Goal: Task Accomplishment & Management: Use online tool/utility

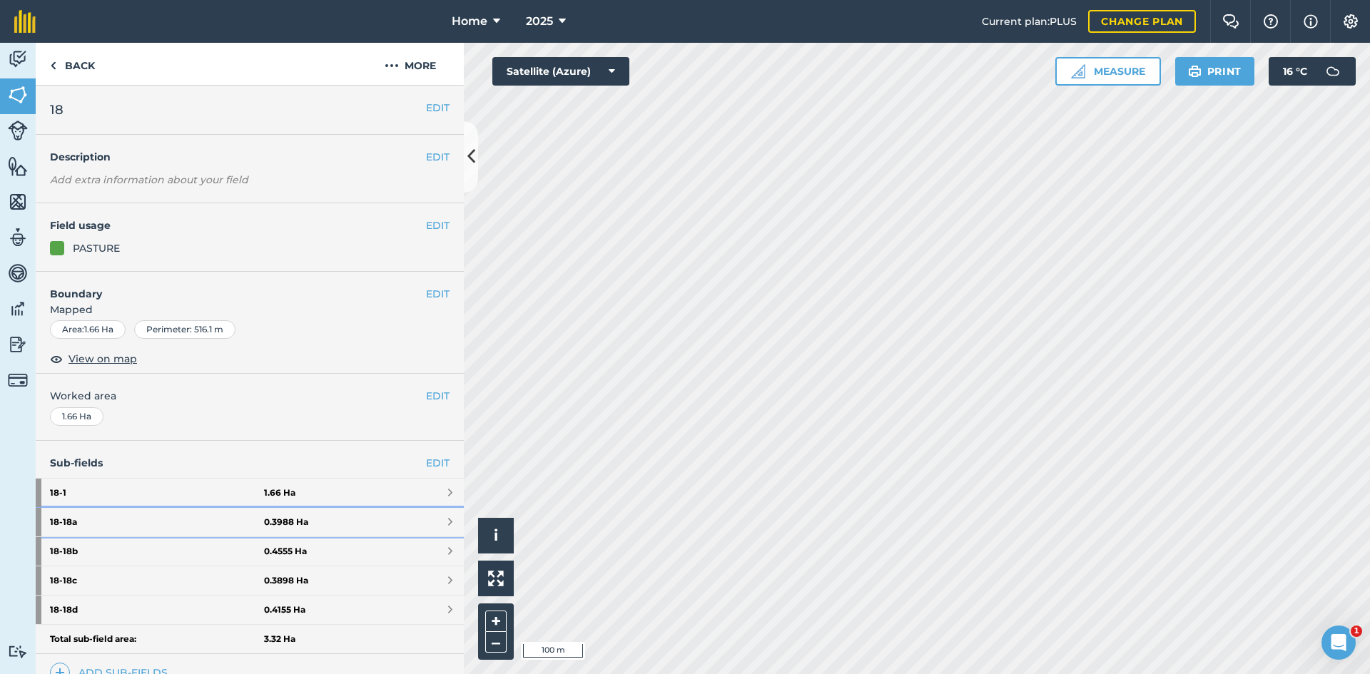
click at [414, 519] on link "18 - 18a 0.3988 Ha" at bounding box center [250, 522] width 428 height 29
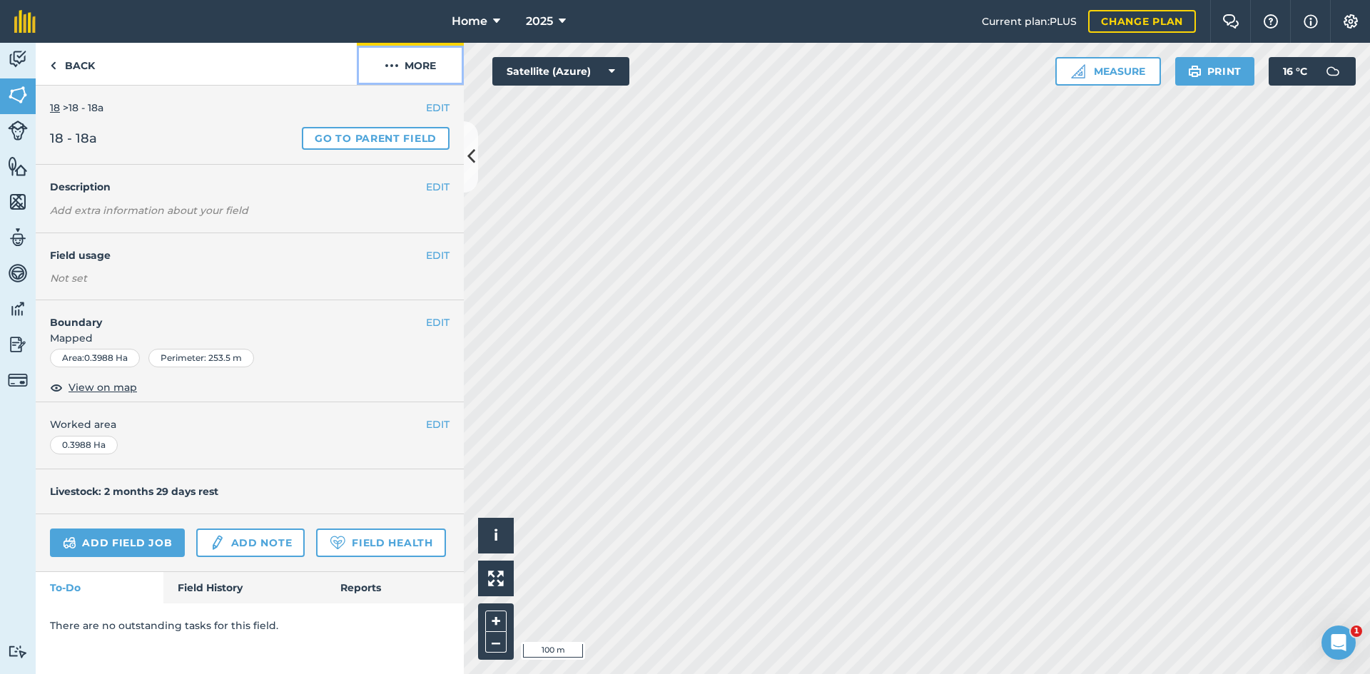
click at [427, 61] on button "More" at bounding box center [410, 64] width 107 height 42
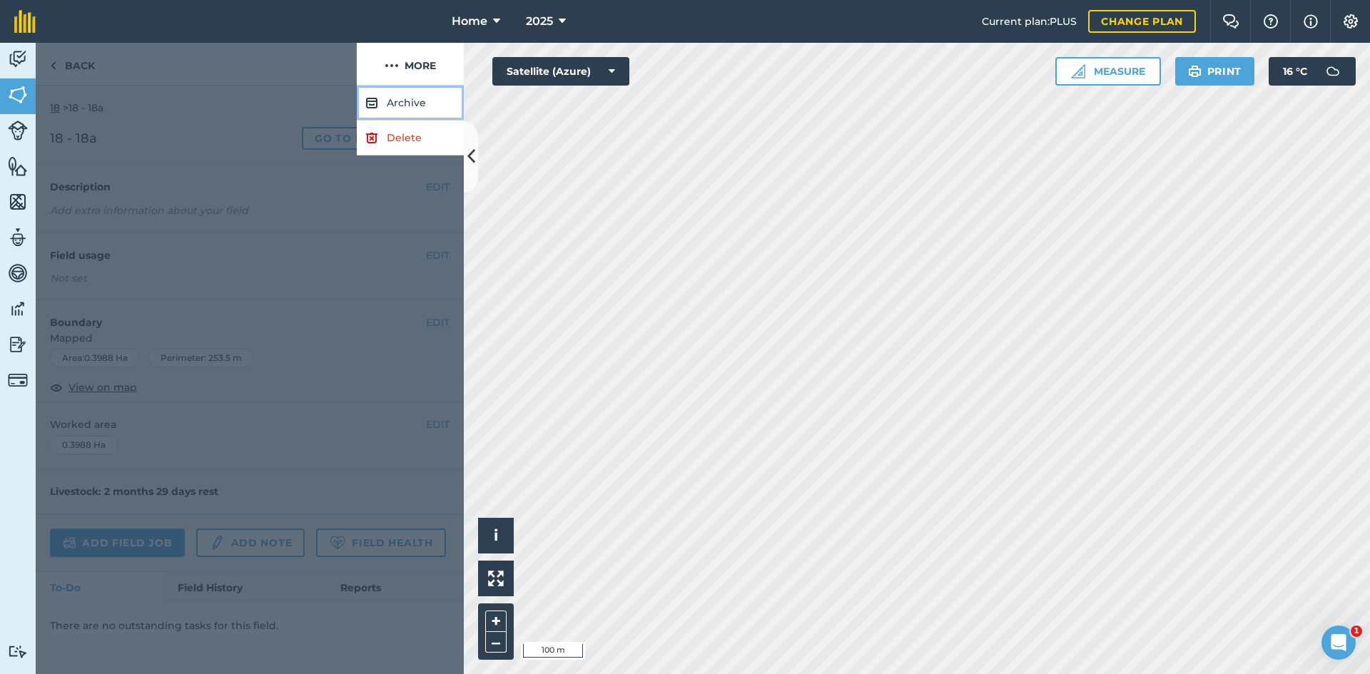
click at [418, 96] on button "Archive" at bounding box center [410, 103] width 107 height 35
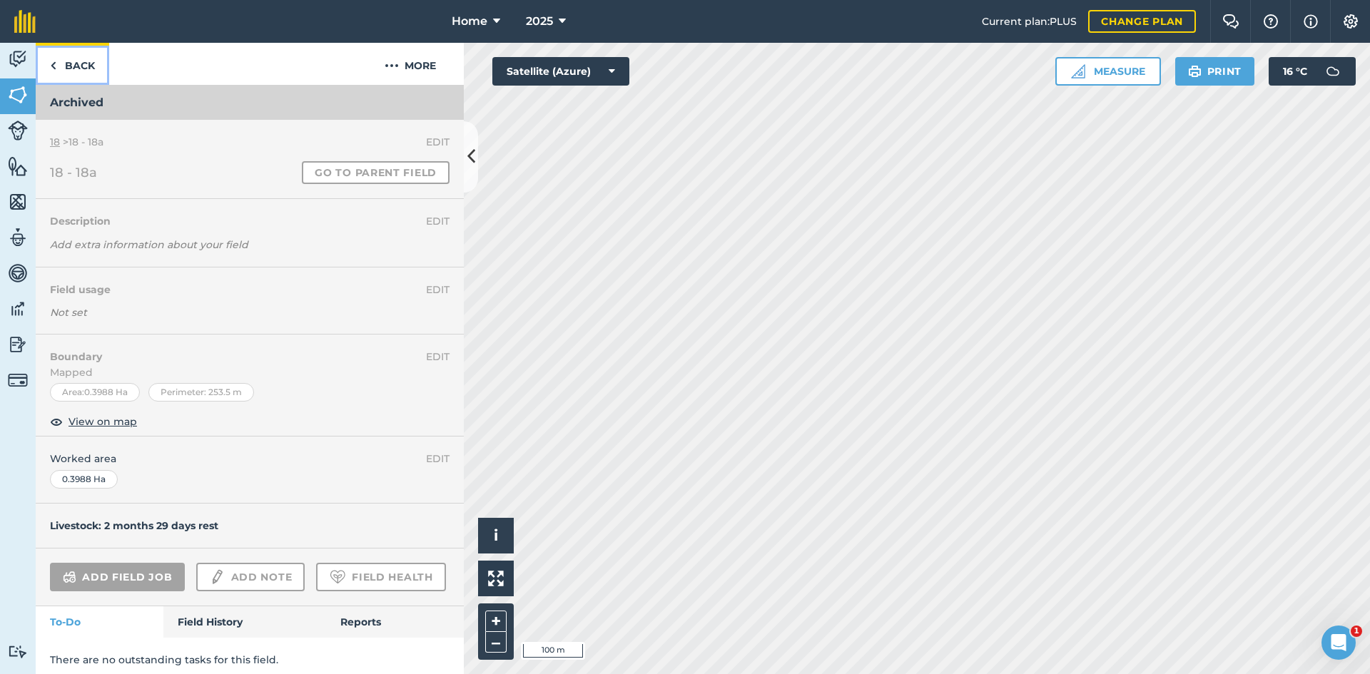
drag, startPoint x: 53, startPoint y: 66, endPoint x: 227, endPoint y: 284, distance: 278.8
click at [54, 67] on img at bounding box center [53, 65] width 6 height 17
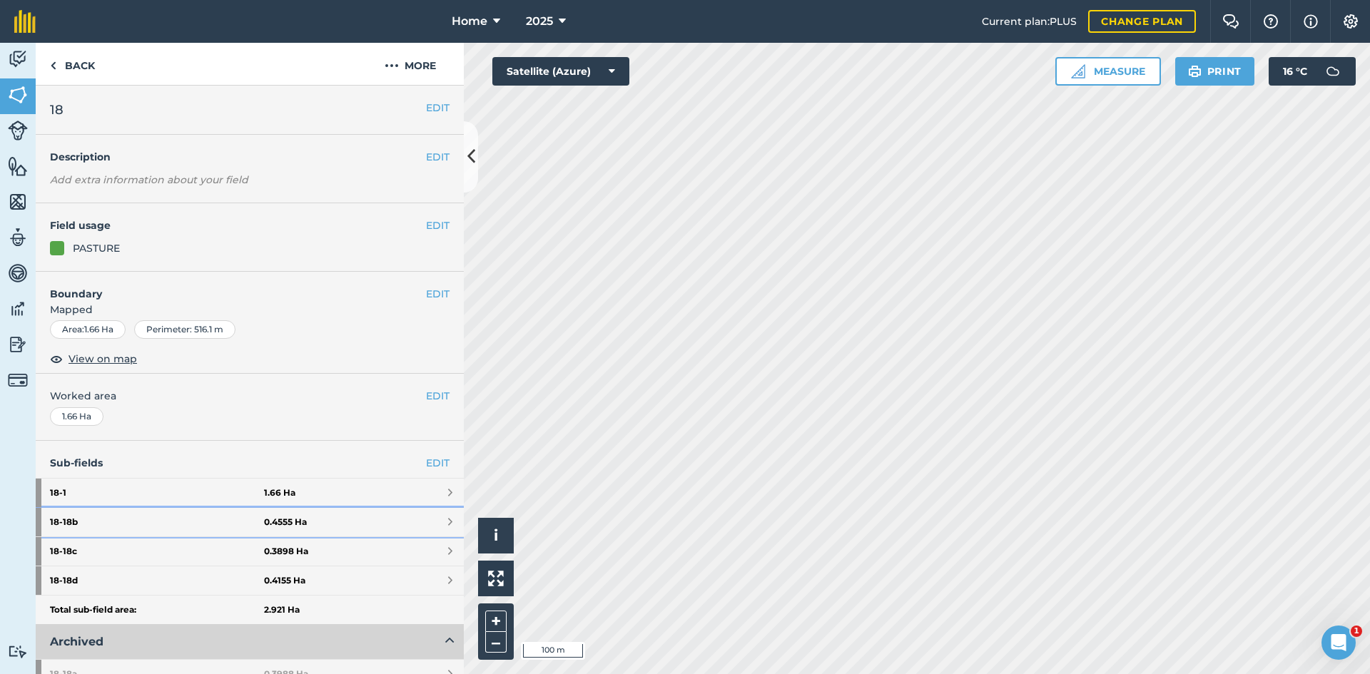
click at [329, 516] on link "18 - 18b 0.4555 Ha" at bounding box center [250, 522] width 428 height 29
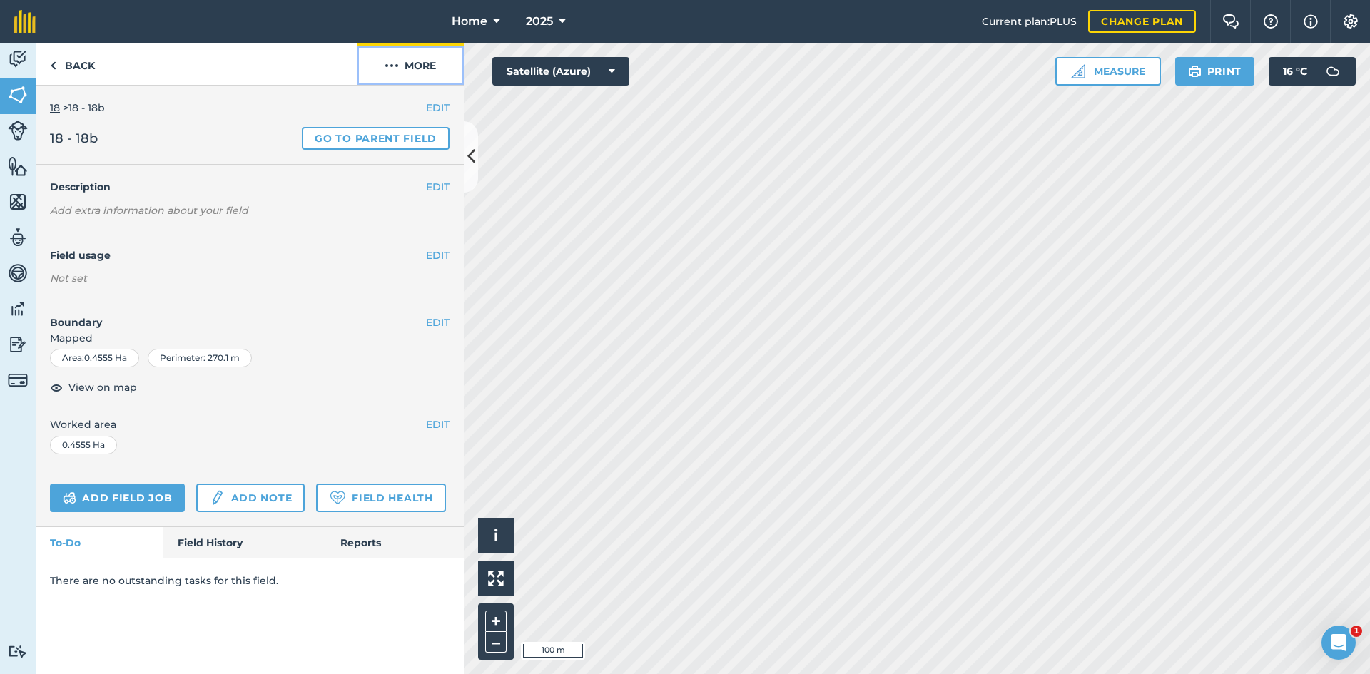
click at [418, 66] on button "More" at bounding box center [410, 64] width 107 height 42
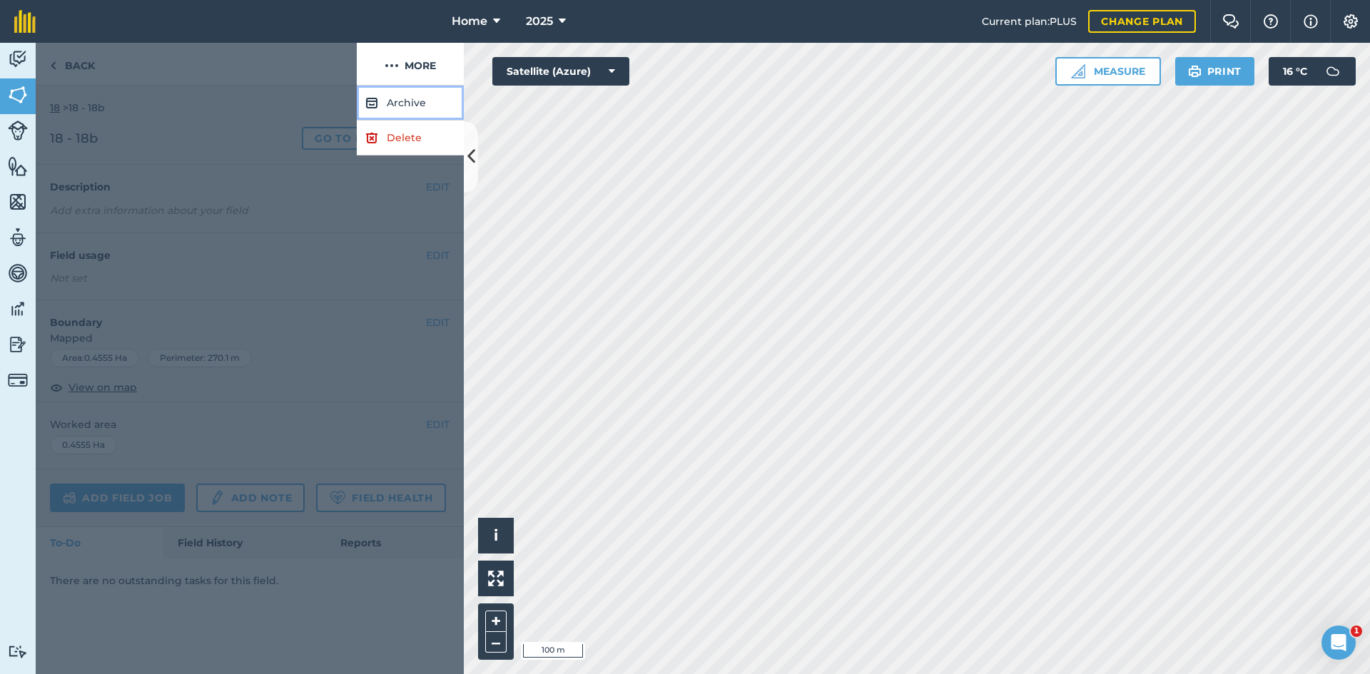
click at [399, 97] on button "Archive" at bounding box center [410, 103] width 107 height 35
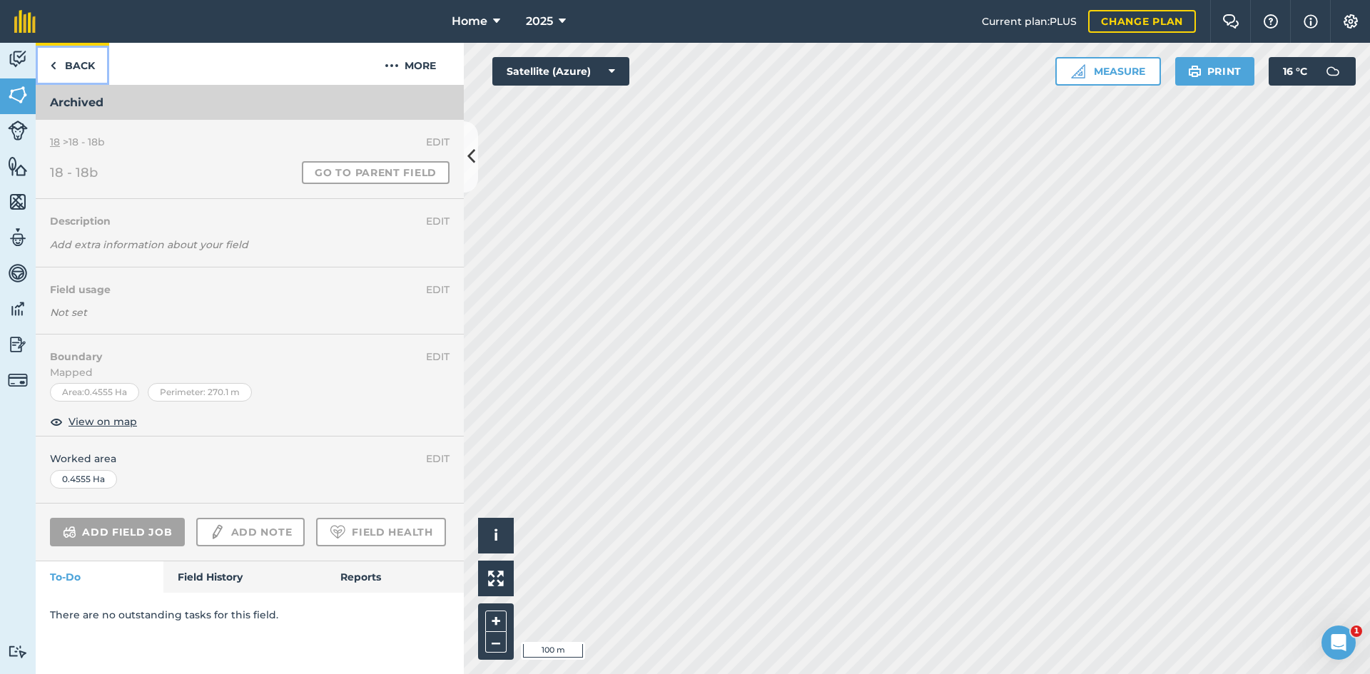
click at [71, 56] on link "Back" at bounding box center [73, 64] width 74 height 42
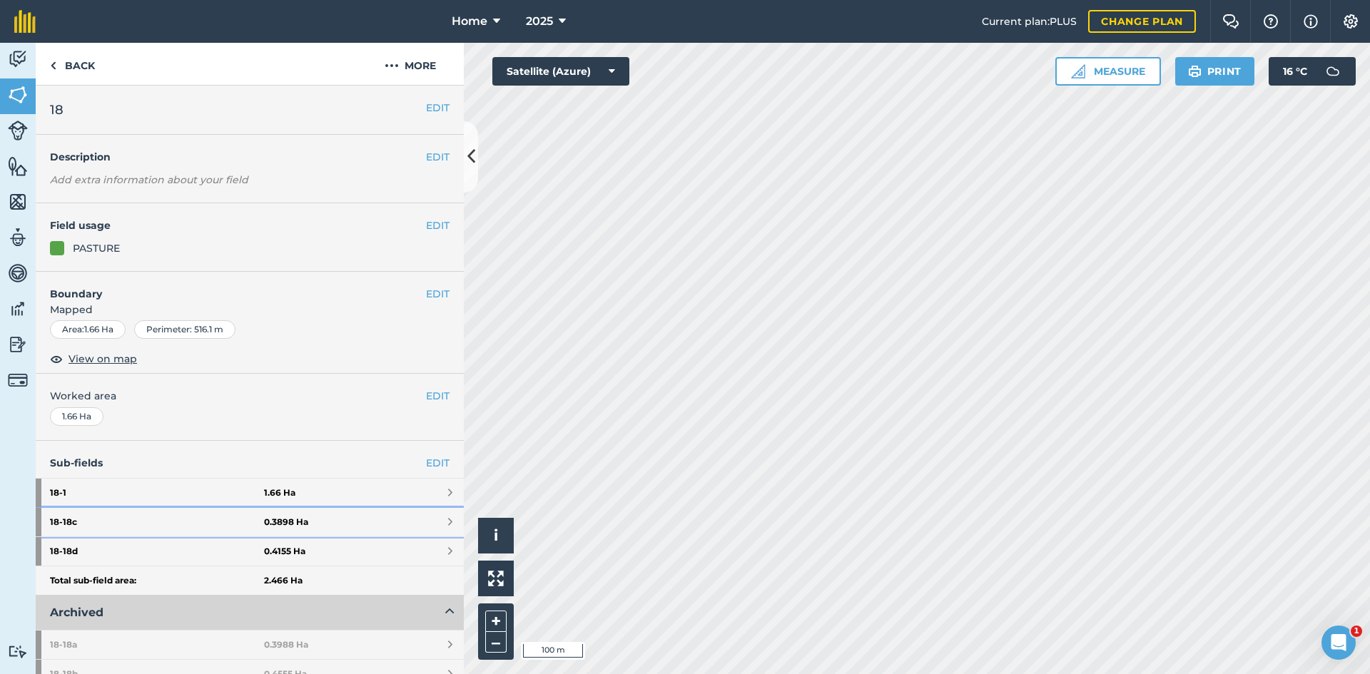
click at [282, 521] on strong "0.3898 Ha" at bounding box center [286, 522] width 44 height 11
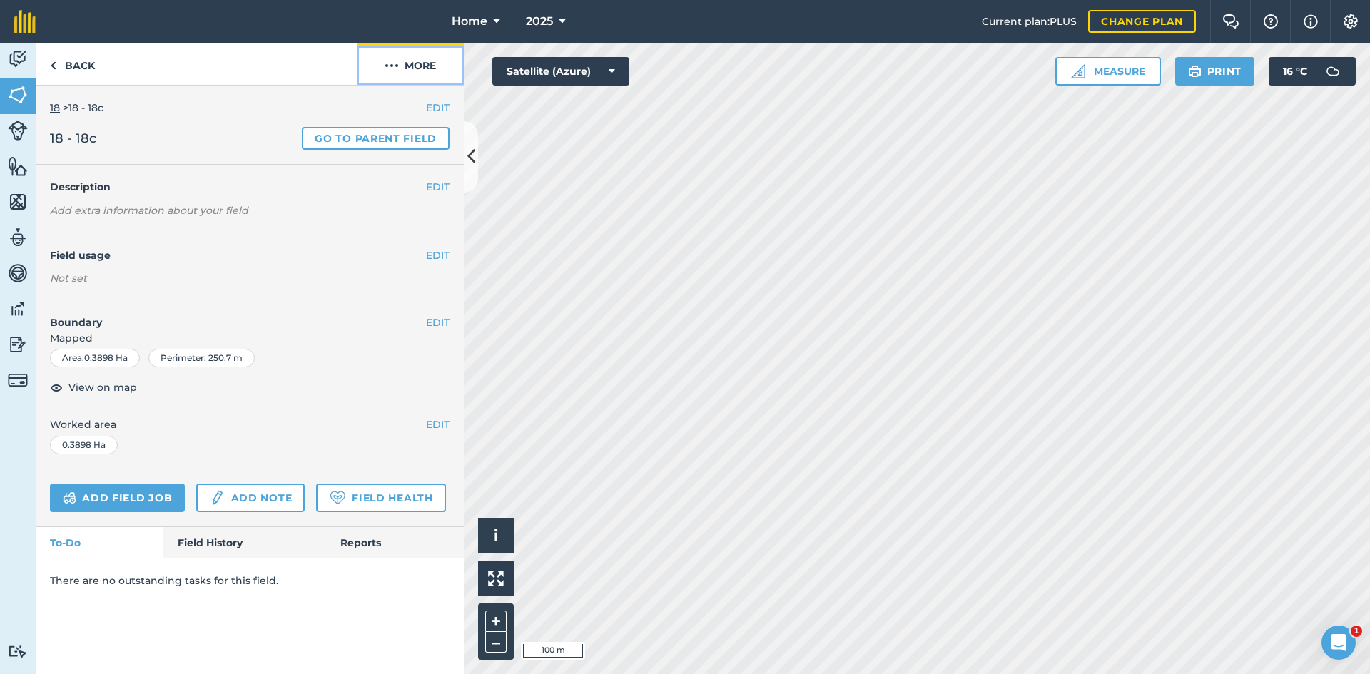
click at [418, 70] on button "More" at bounding box center [410, 64] width 107 height 42
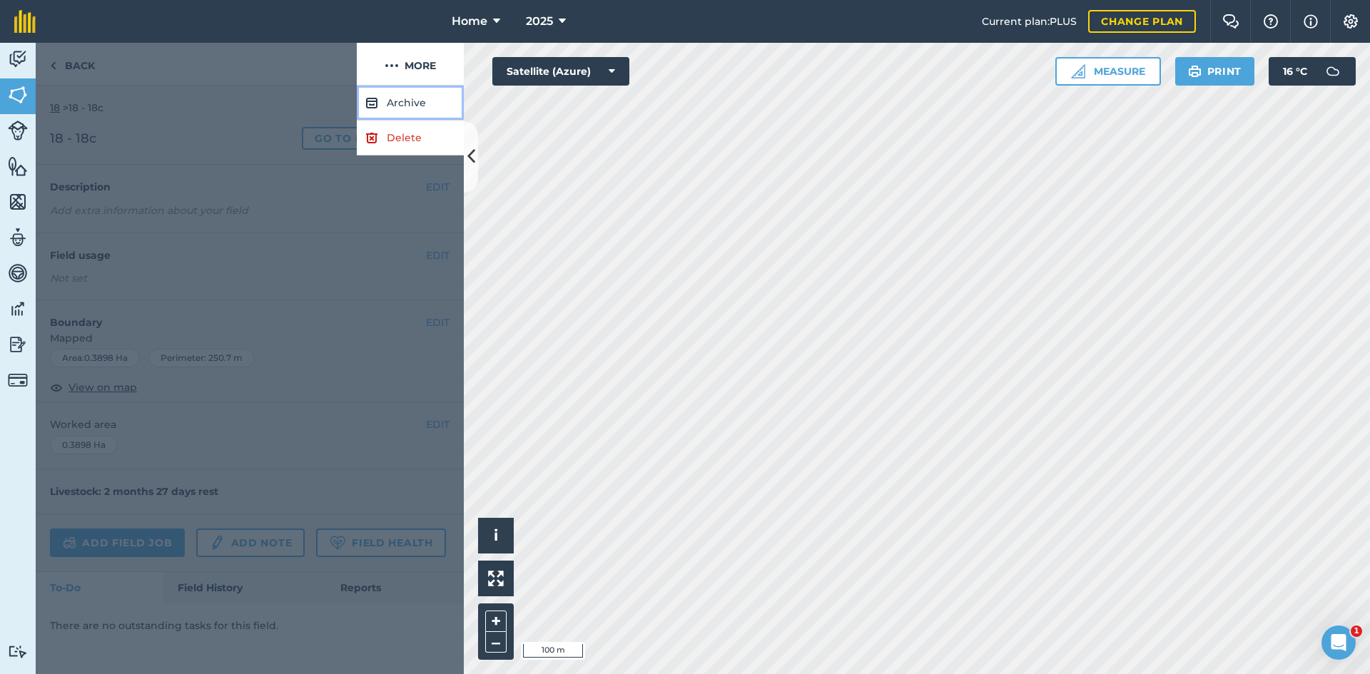
click at [413, 105] on button "Archive" at bounding box center [410, 103] width 107 height 35
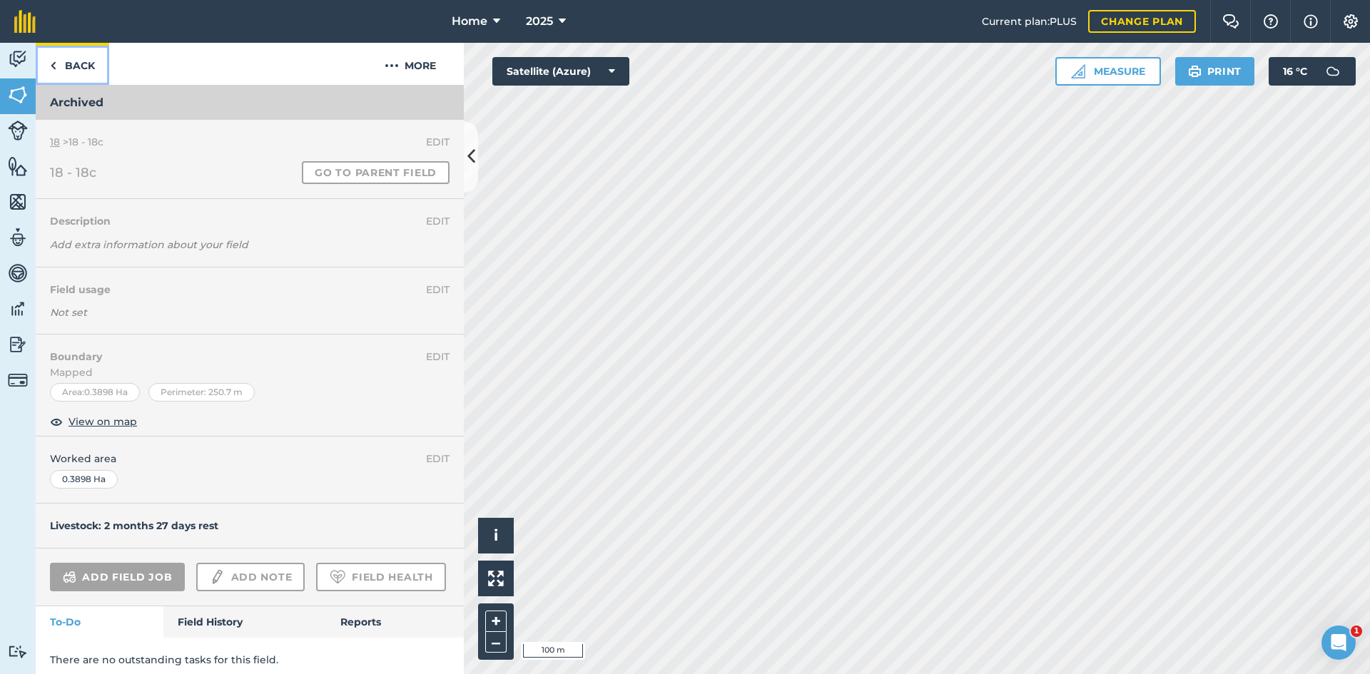
click at [69, 60] on link "Back" at bounding box center [73, 64] width 74 height 42
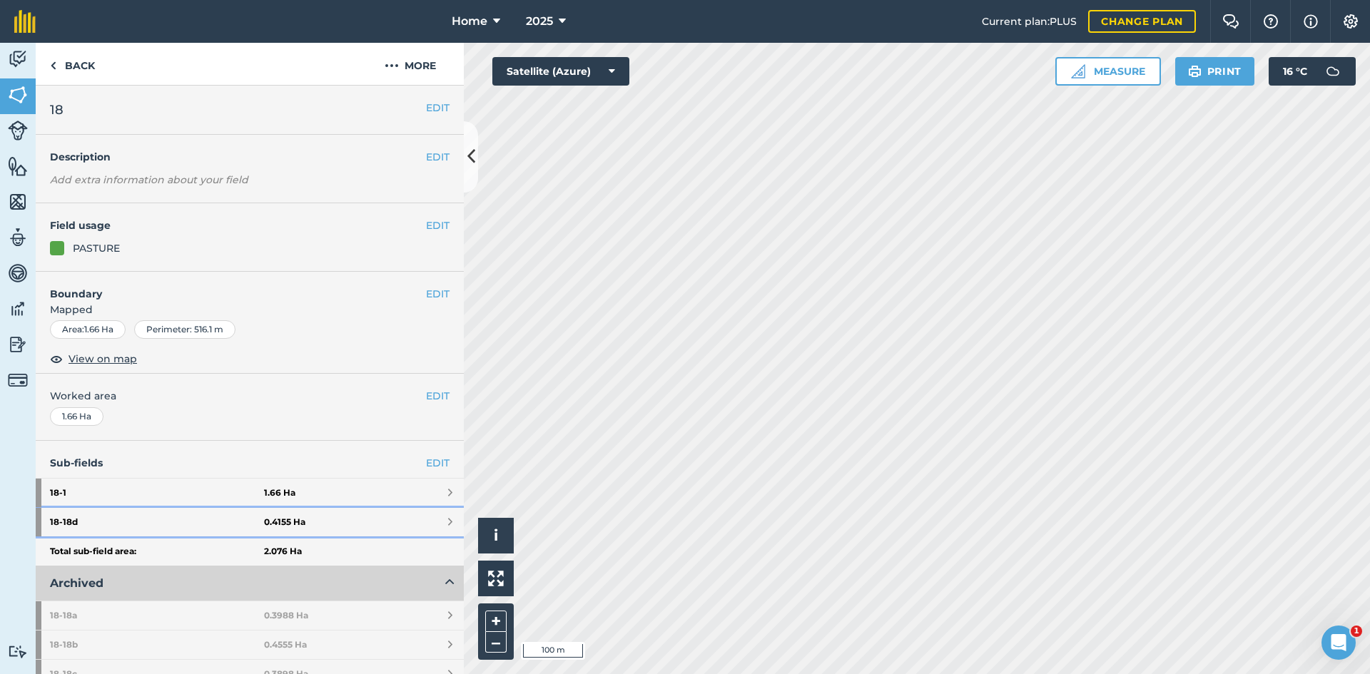
click at [228, 528] on strong "18 - 18d" at bounding box center [157, 522] width 214 height 29
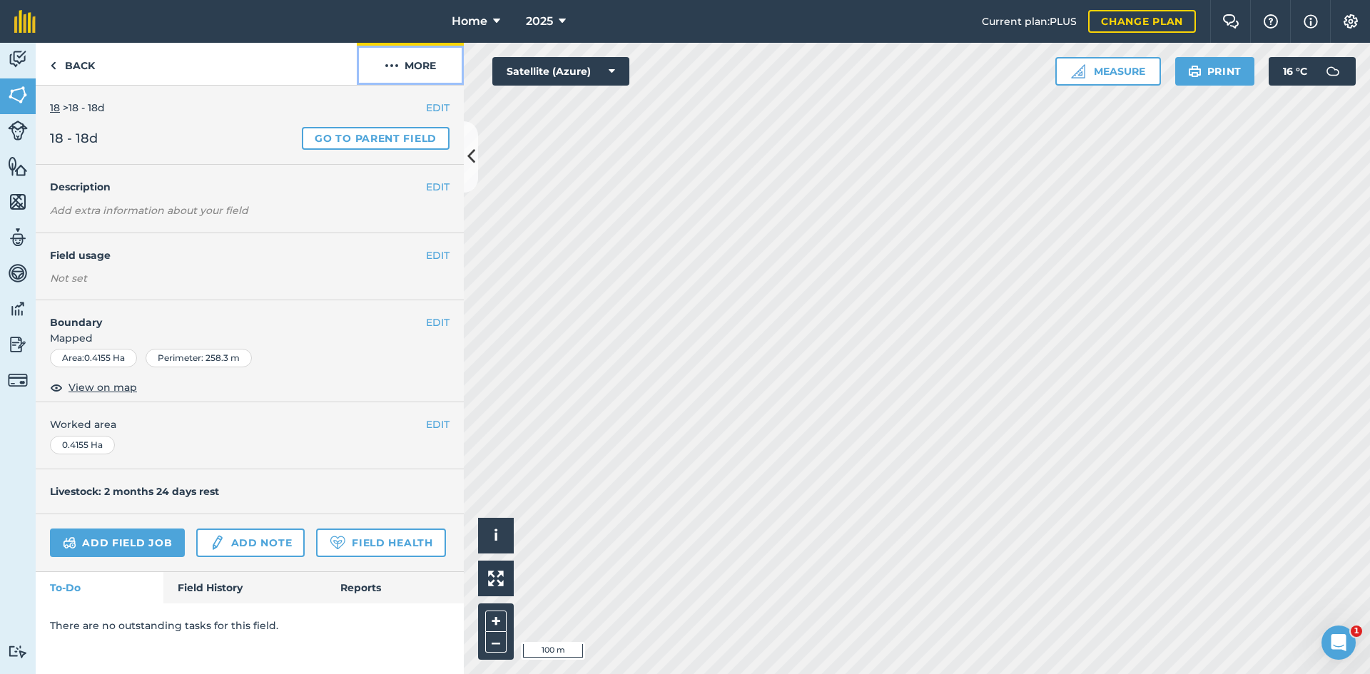
click at [427, 72] on button "More" at bounding box center [410, 64] width 107 height 42
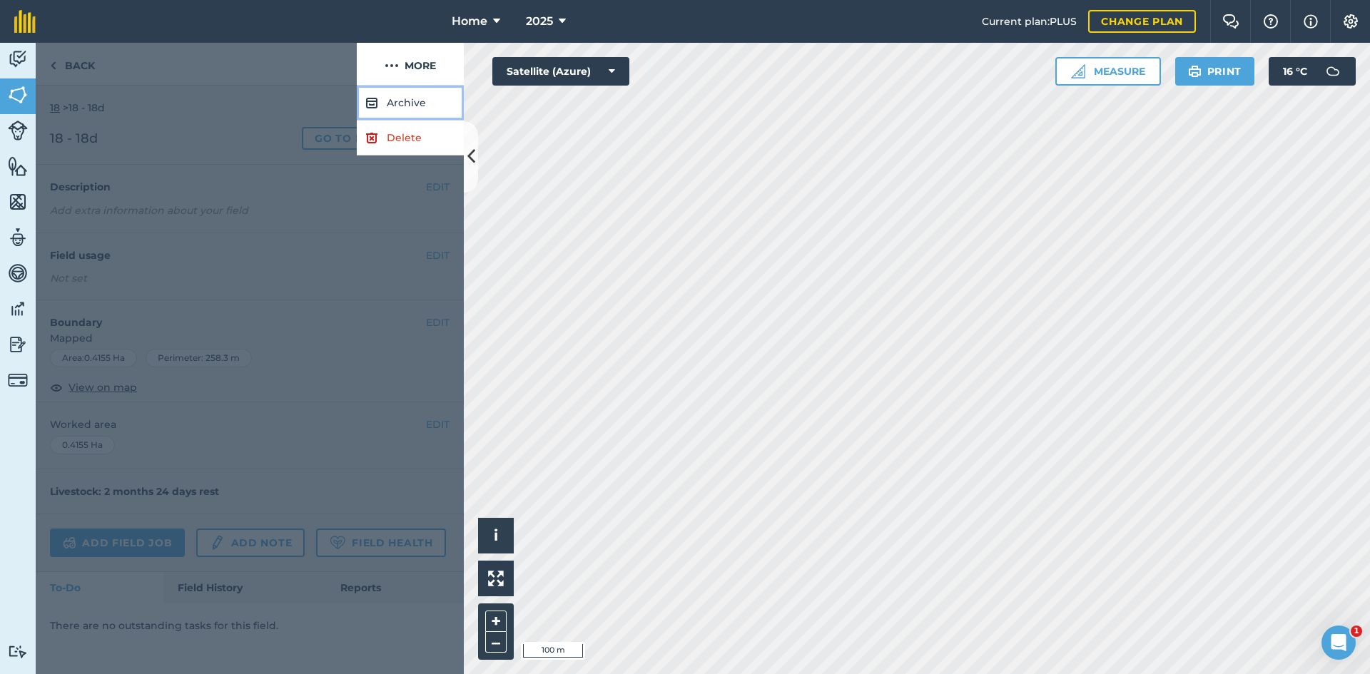
click at [416, 101] on button "Archive" at bounding box center [410, 103] width 107 height 35
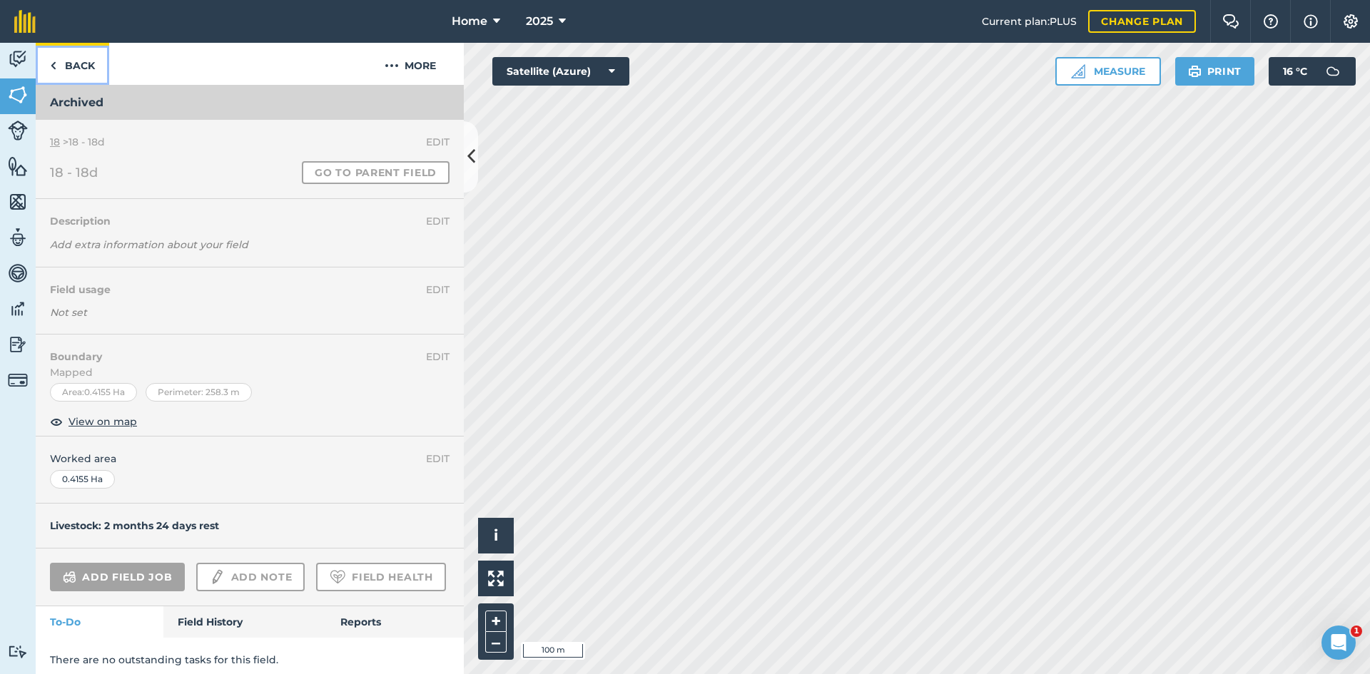
drag, startPoint x: 86, startPoint y: 64, endPoint x: 199, endPoint y: 121, distance: 126.7
click at [86, 63] on link "Back" at bounding box center [73, 64] width 74 height 42
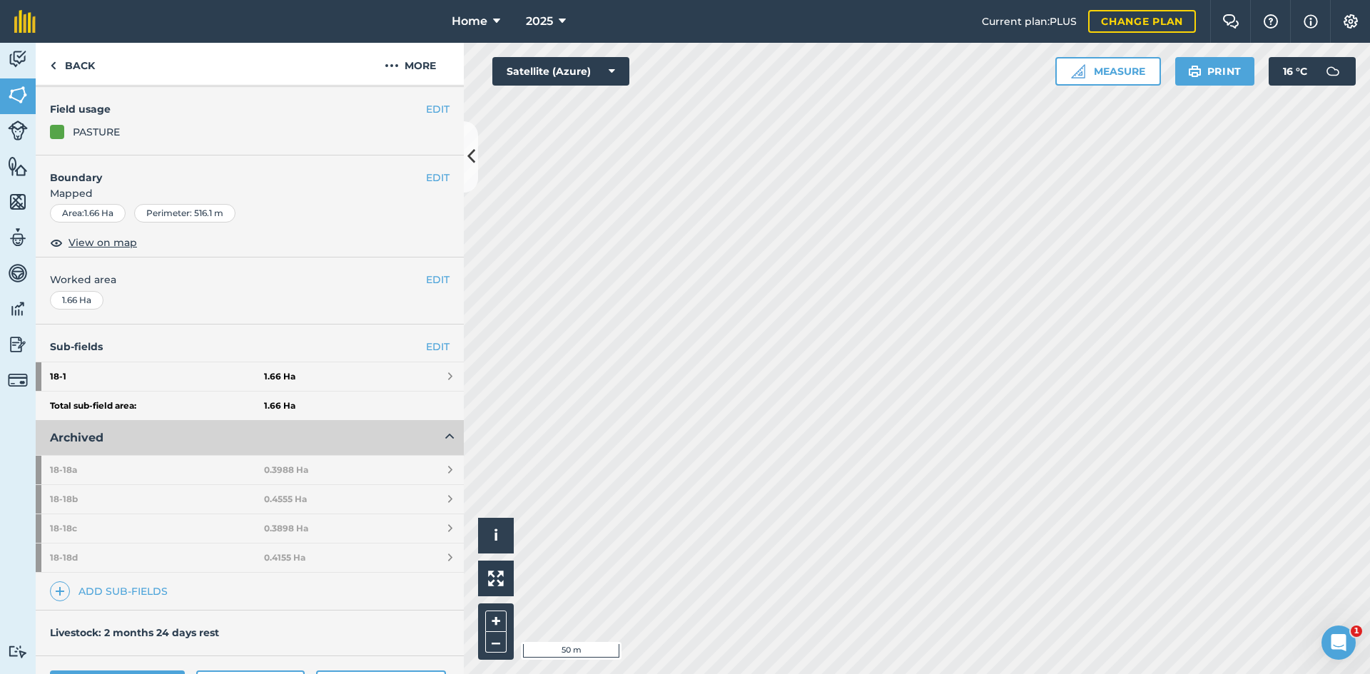
scroll to position [143, 0]
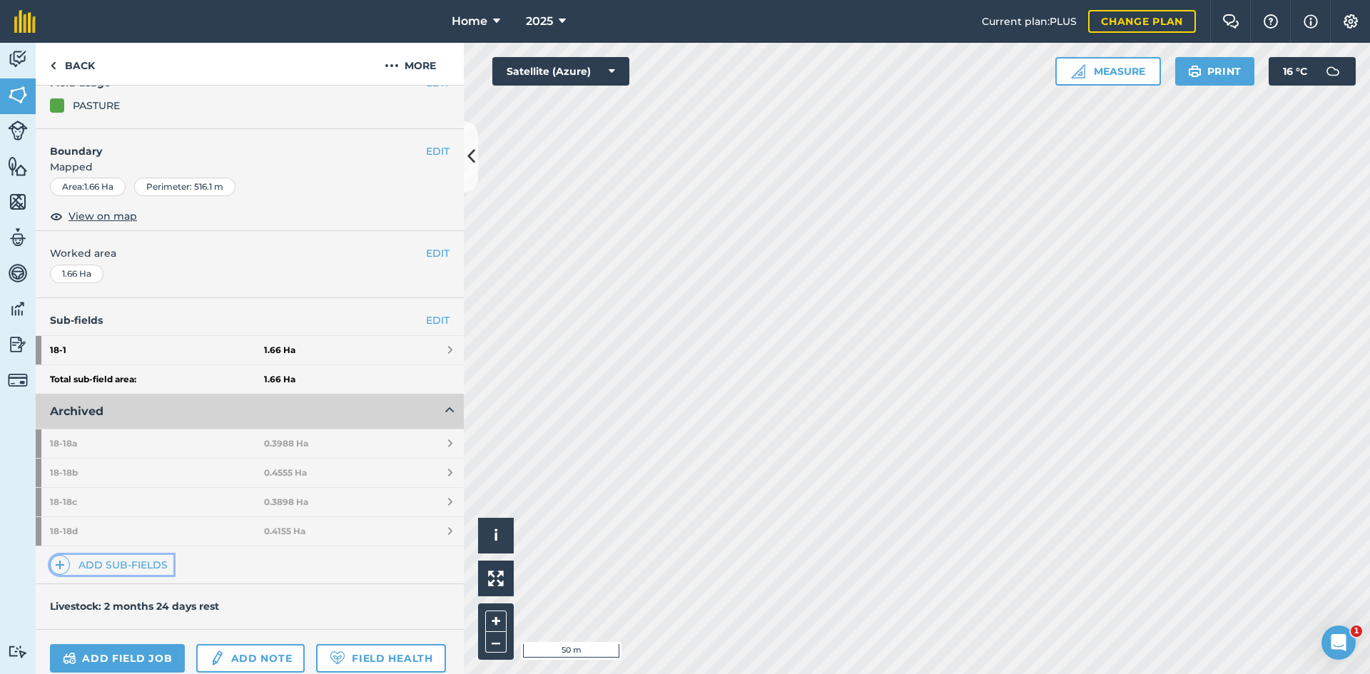
click at [151, 563] on link "Add sub-fields" at bounding box center [111, 565] width 123 height 20
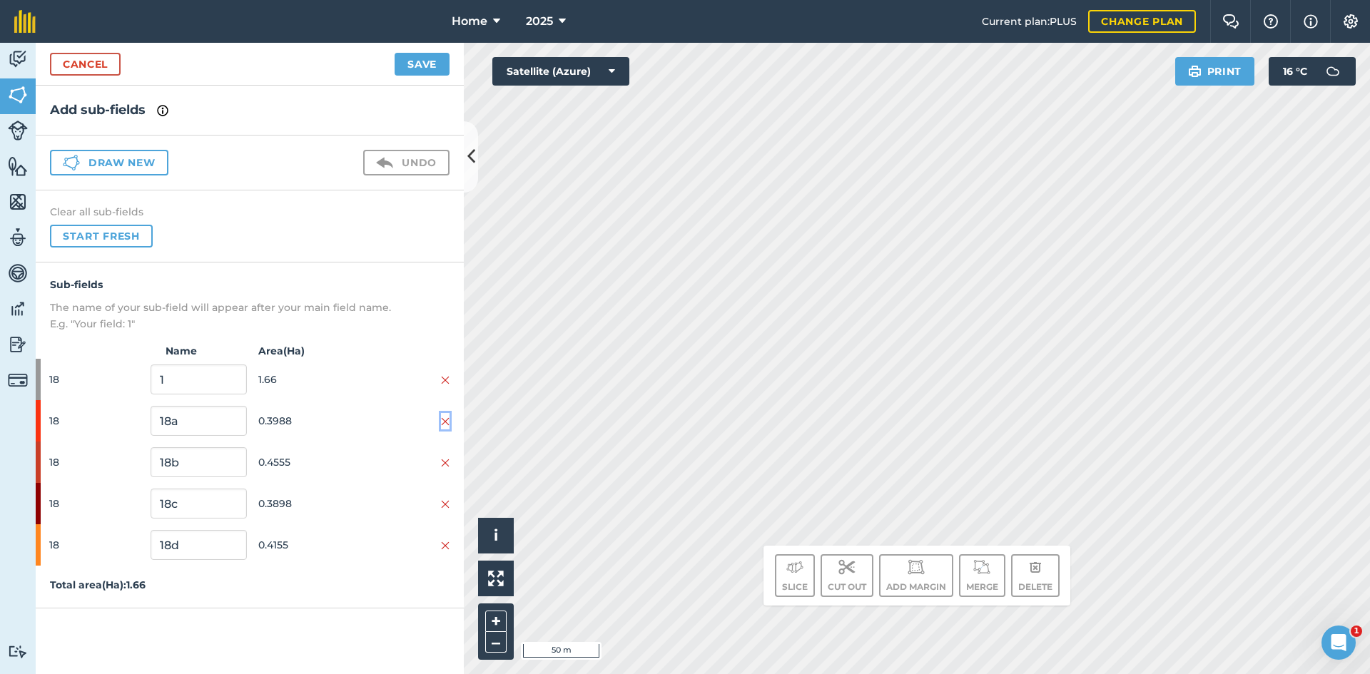
click at [443, 419] on img at bounding box center [445, 421] width 9 height 11
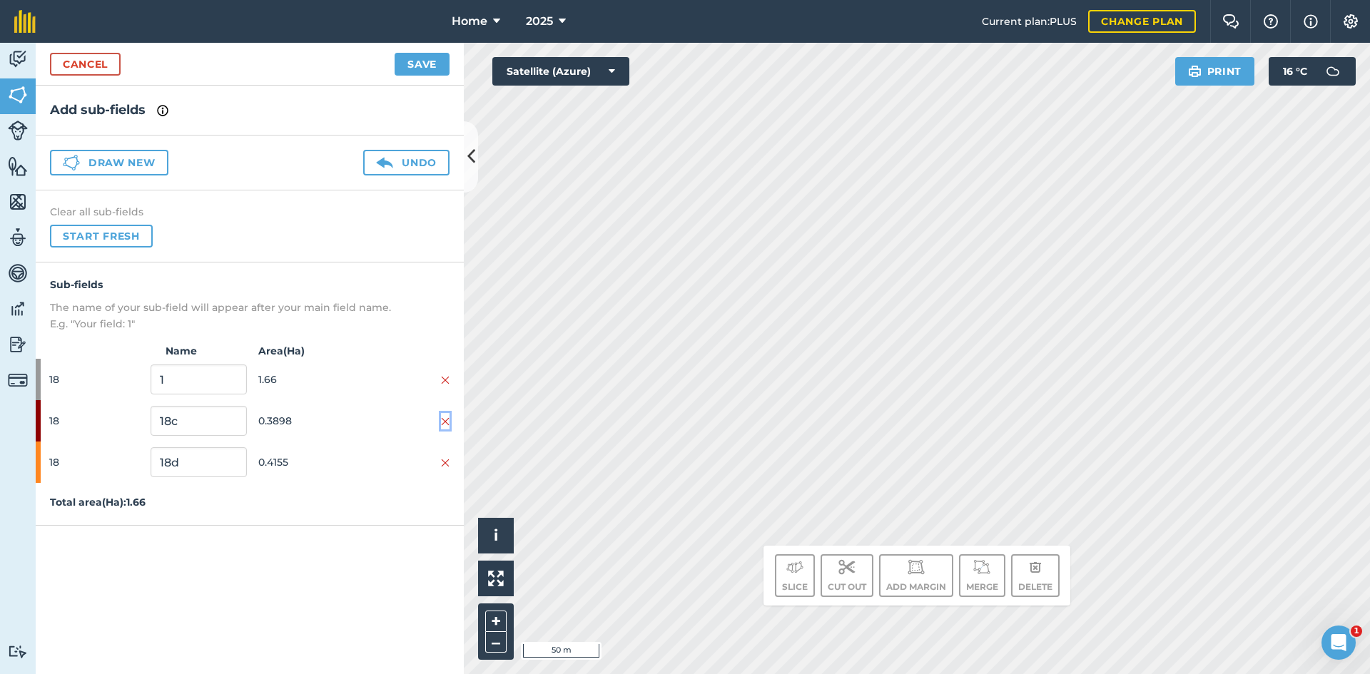
click at [443, 419] on img at bounding box center [445, 421] width 9 height 11
drag, startPoint x: 127, startPoint y: 146, endPoint x: 122, endPoint y: 158, distance: 13.1
click at [127, 147] on div "Draw new Undo" at bounding box center [250, 163] width 428 height 55
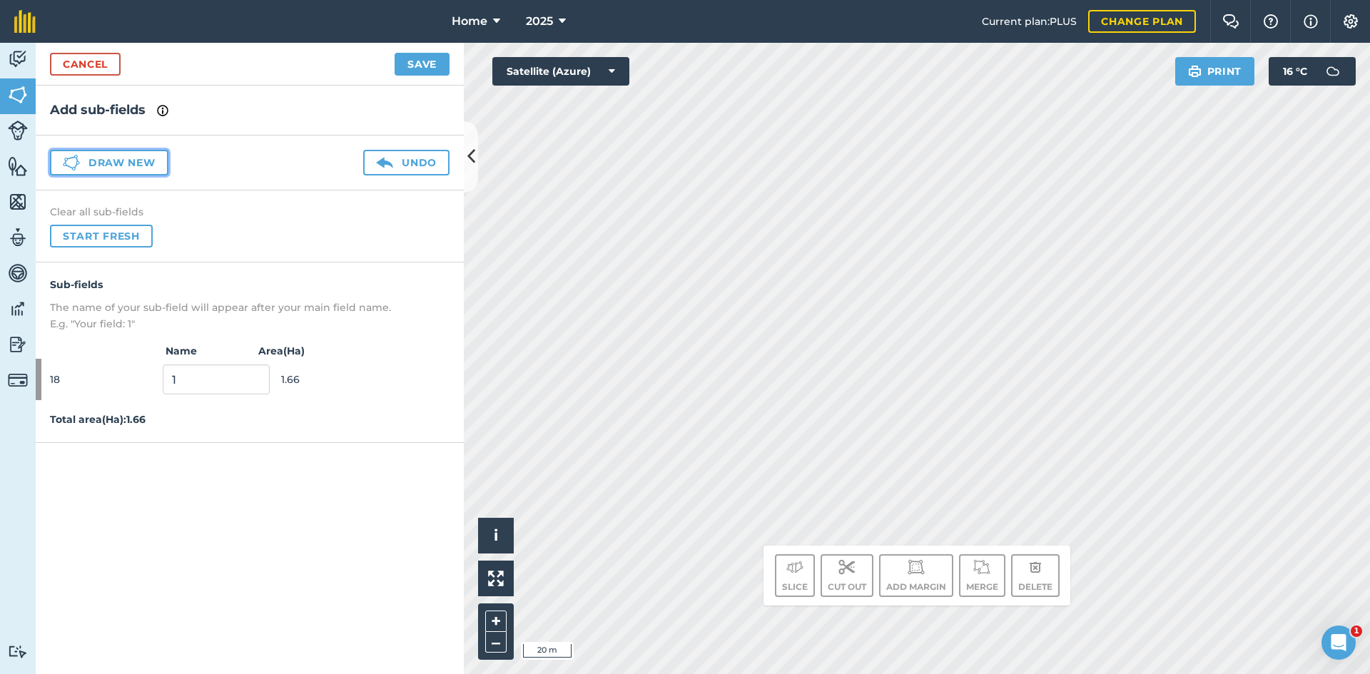
click at [123, 158] on button "Draw new" at bounding box center [109, 163] width 118 height 26
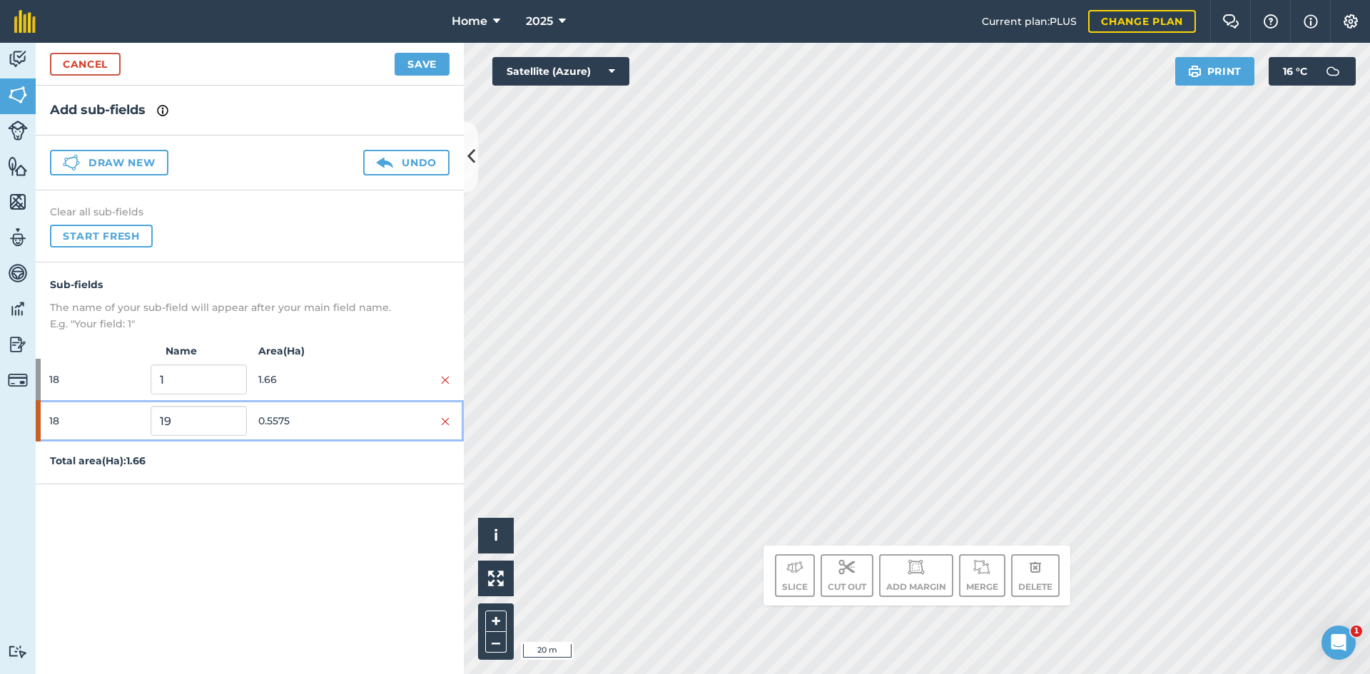
click at [331, 430] on span "0.5575" at bounding box center [306, 421] width 96 height 27
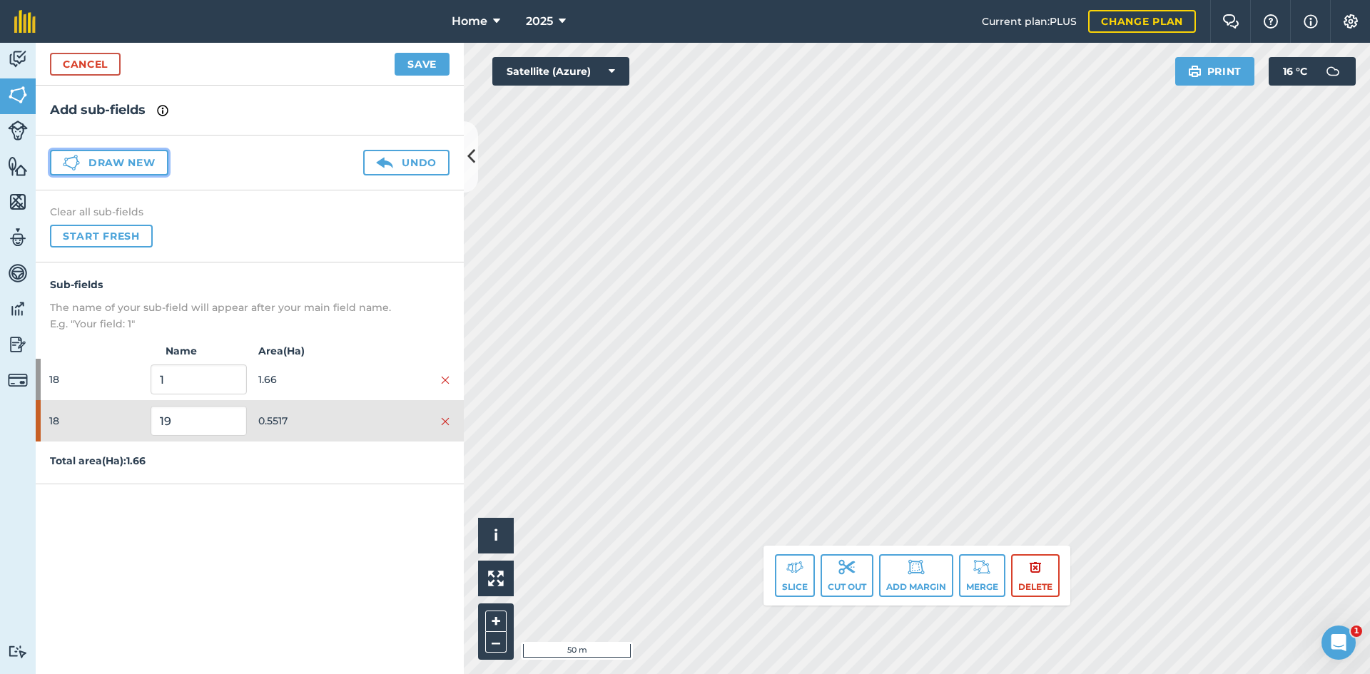
click at [98, 161] on button "Draw new" at bounding box center [109, 163] width 118 height 26
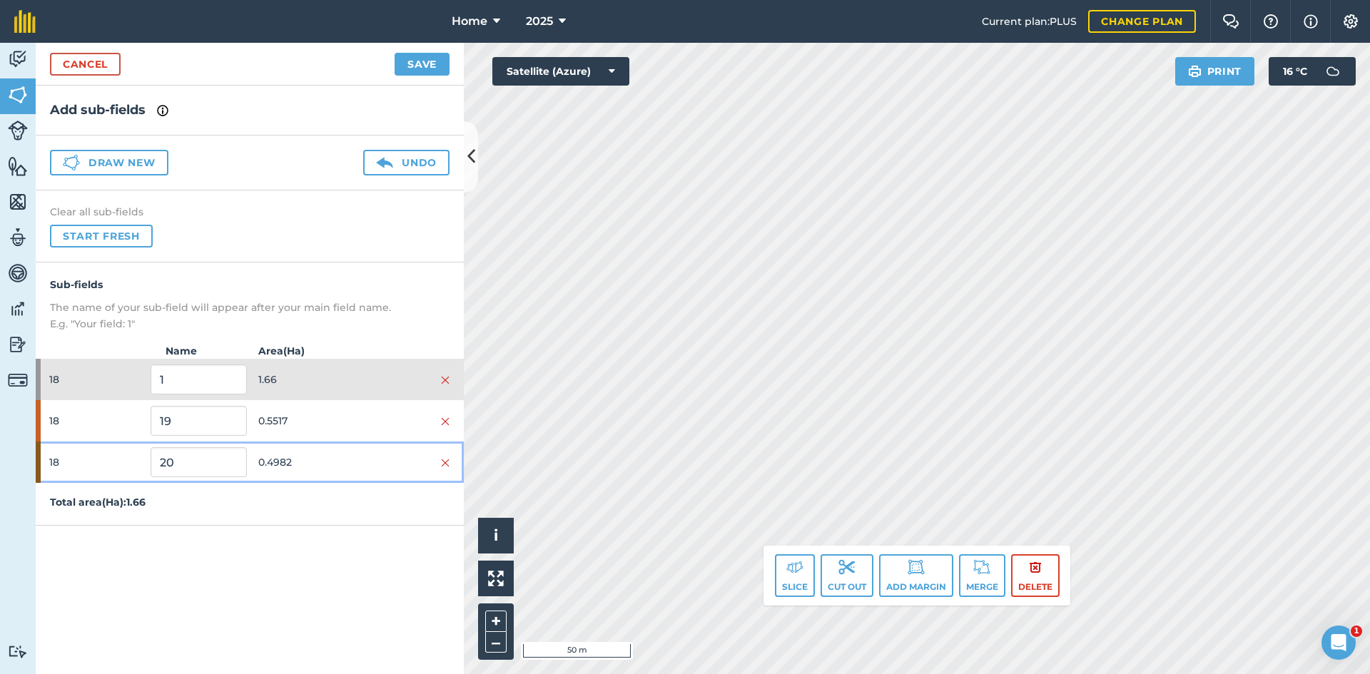
click at [306, 458] on span "0.4982" at bounding box center [306, 462] width 96 height 27
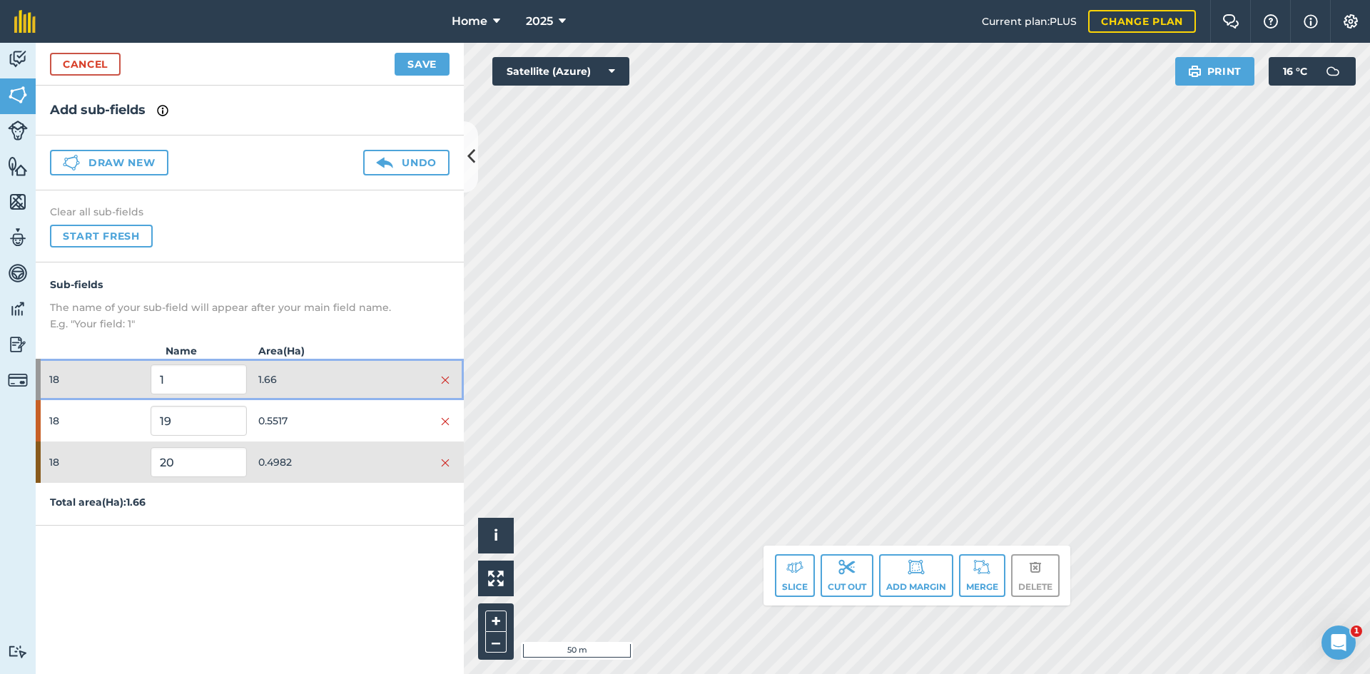
click at [333, 373] on span "1.66" at bounding box center [306, 379] width 96 height 27
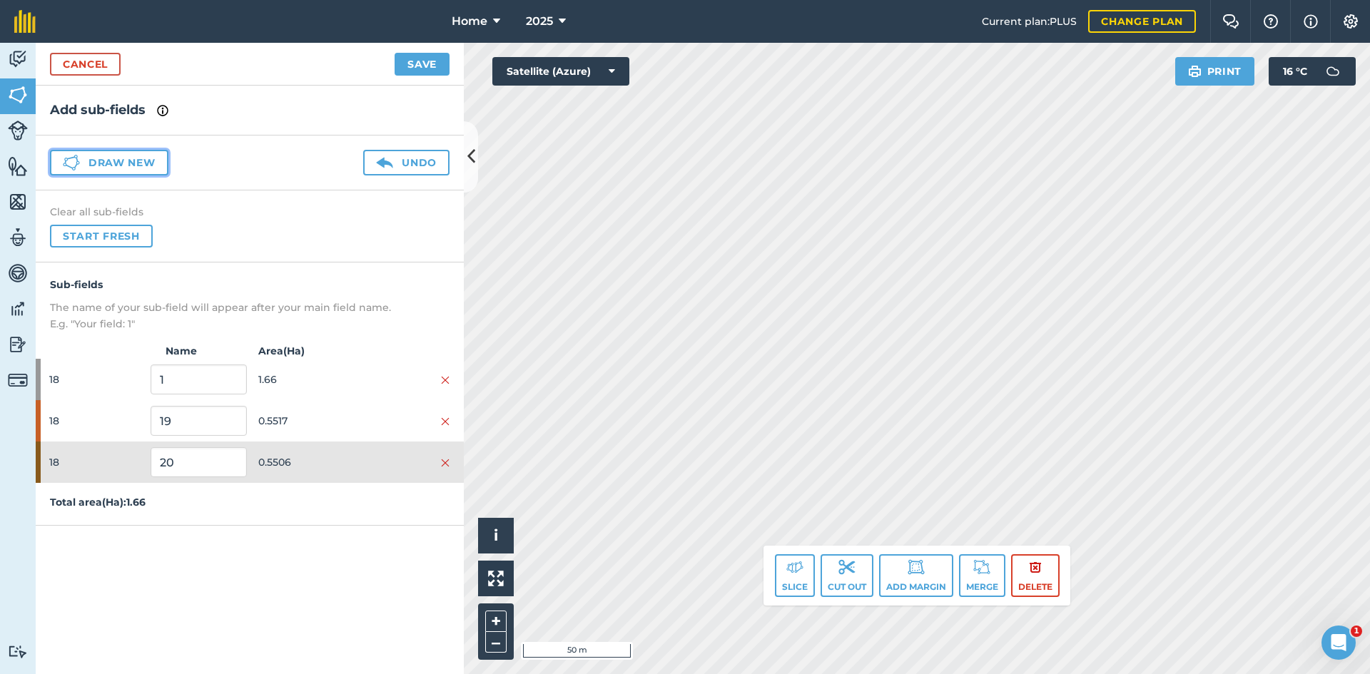
click at [119, 163] on button "Draw new" at bounding box center [109, 163] width 118 height 26
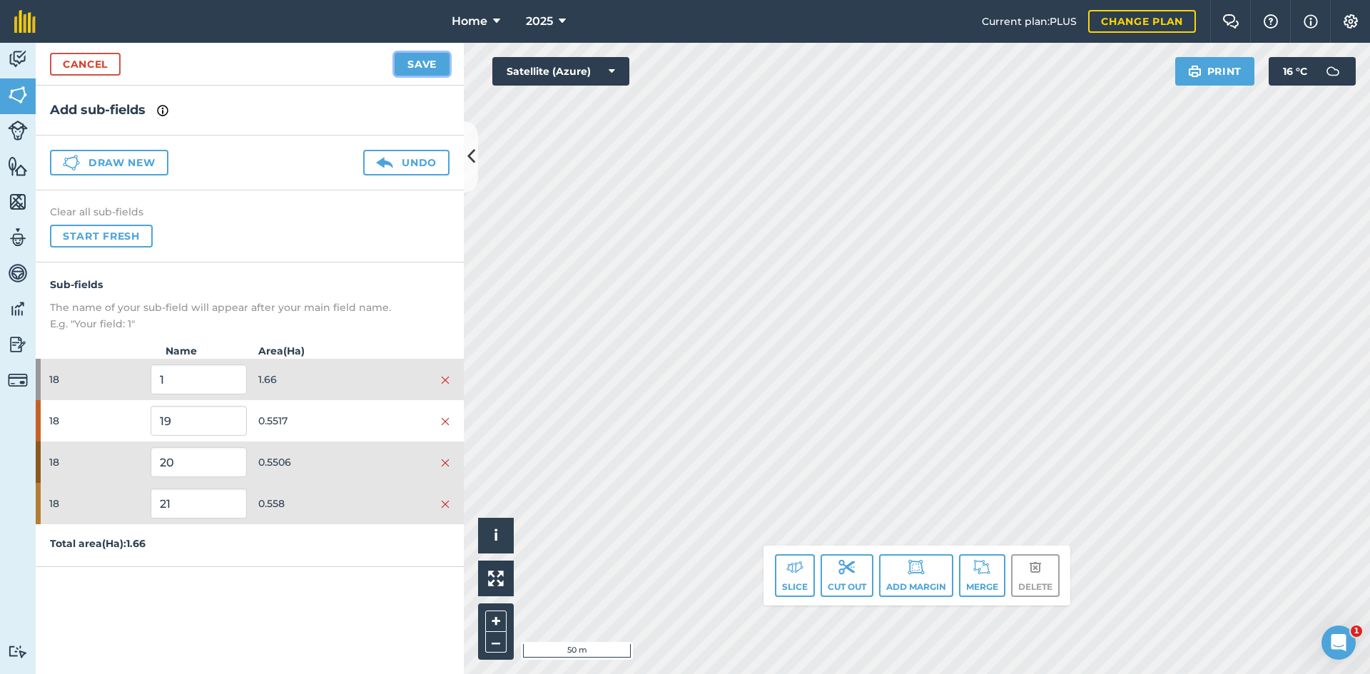
click at [428, 63] on button "Save" at bounding box center [422, 64] width 55 height 23
